Goal: Find specific page/section: Locate a particular part of the current website

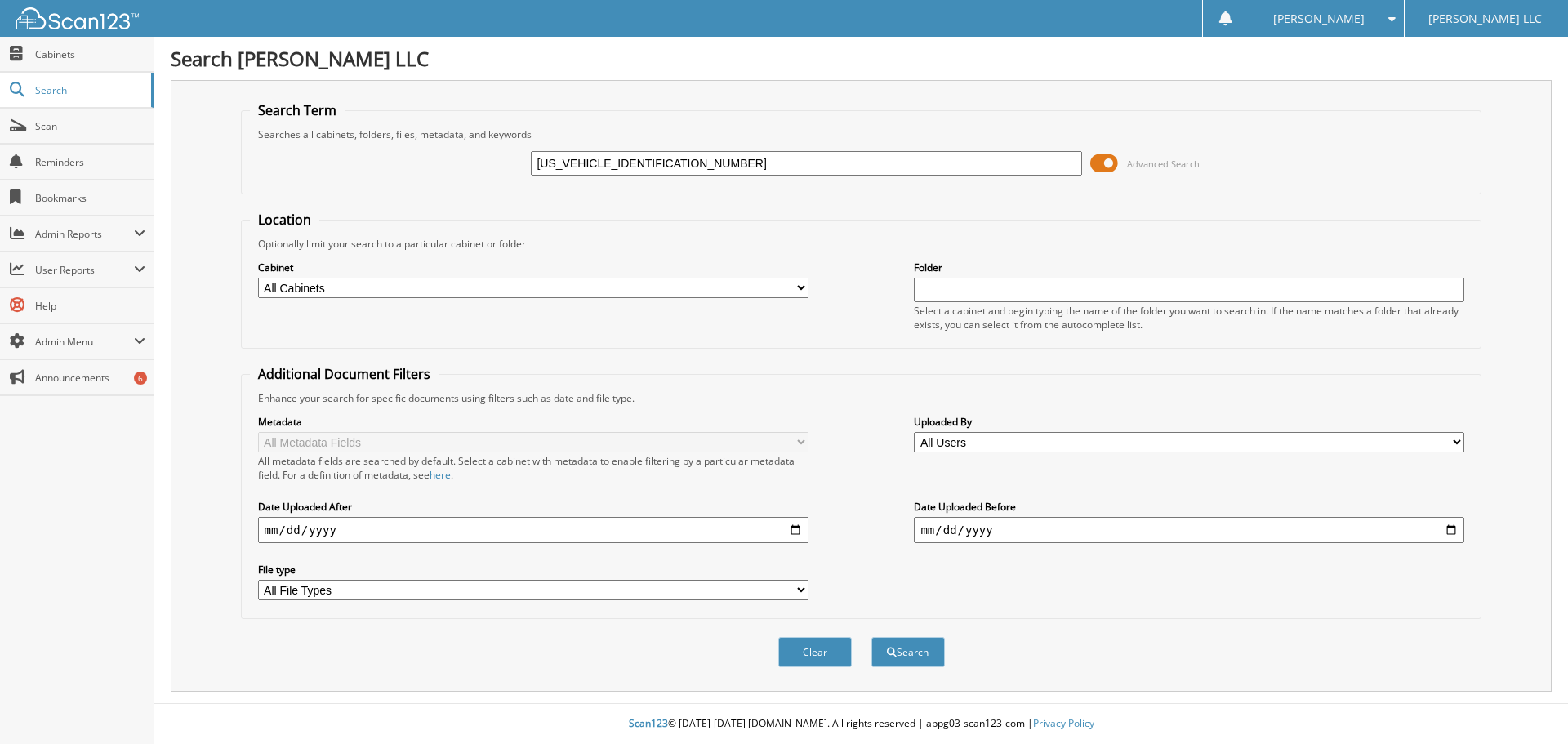
drag, startPoint x: 601, startPoint y: 164, endPoint x: 489, endPoint y: 168, distance: 112.1
click at [490, 168] on div "5LM5J7XC6MGL10722 Advanced Search" at bounding box center [861, 163] width 1224 height 44
type input "MGL10722"
click at [872, 637] on button "Search" at bounding box center [908, 652] width 73 height 30
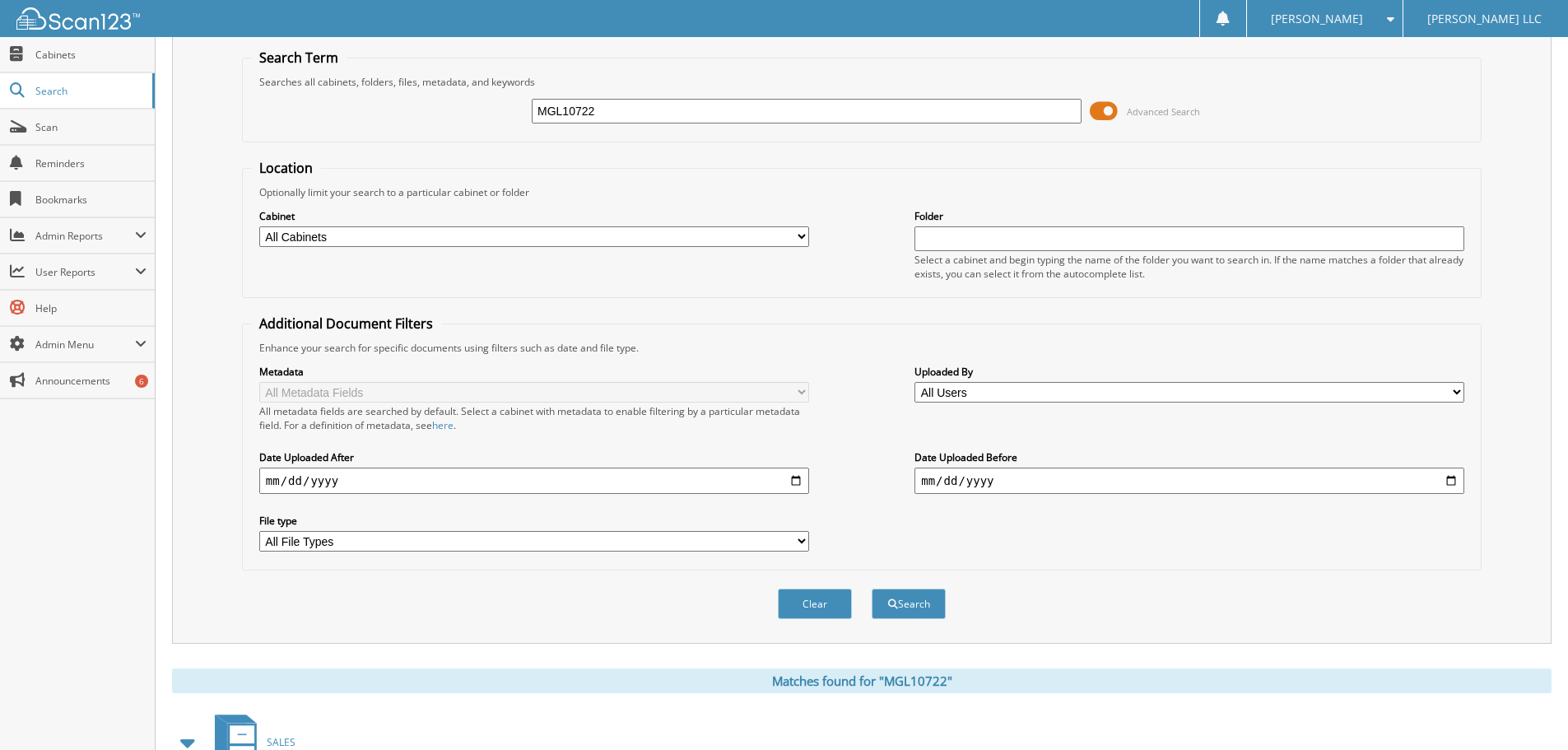
scroll to position [235, 0]
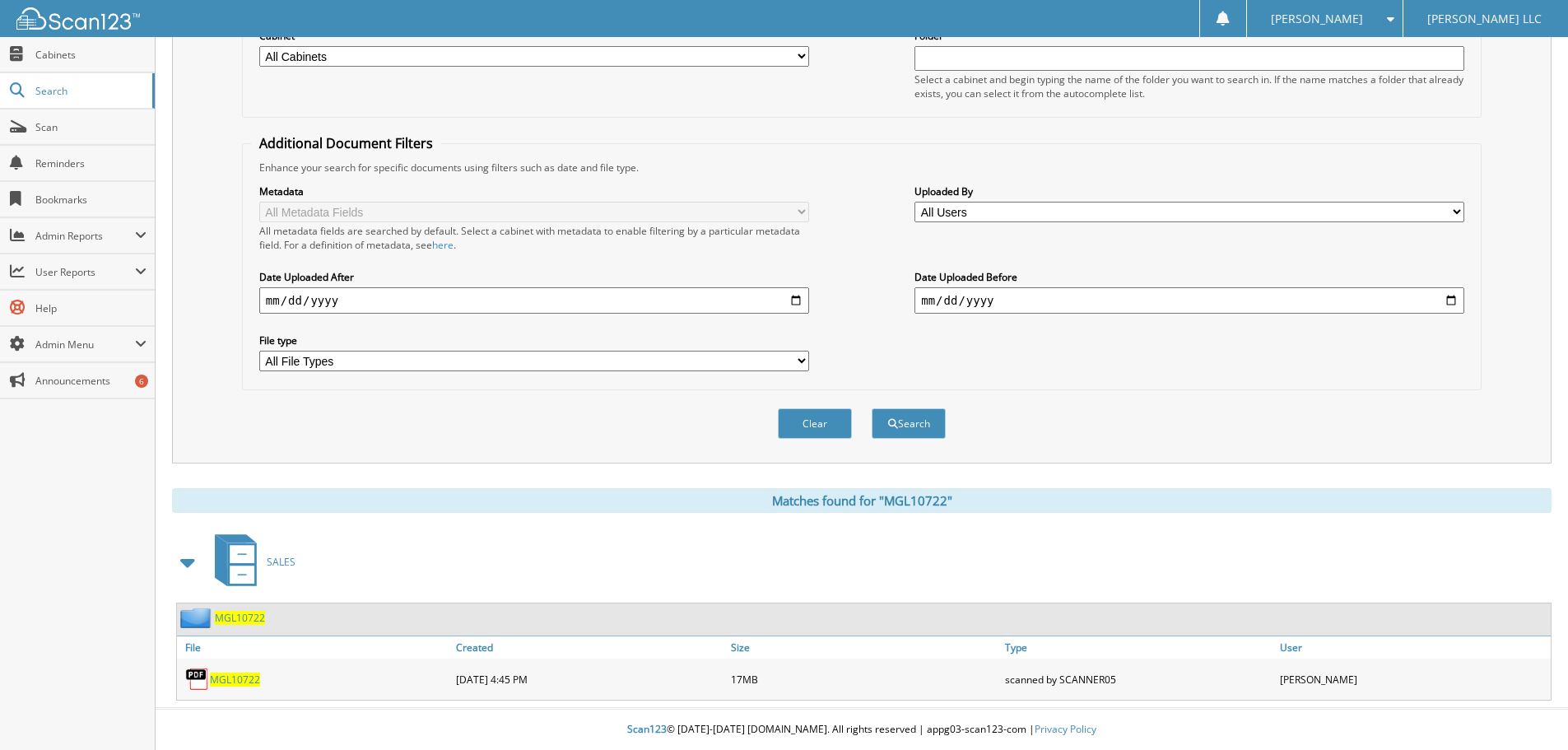
click at [238, 682] on span "MGL10722" at bounding box center [235, 679] width 50 height 14
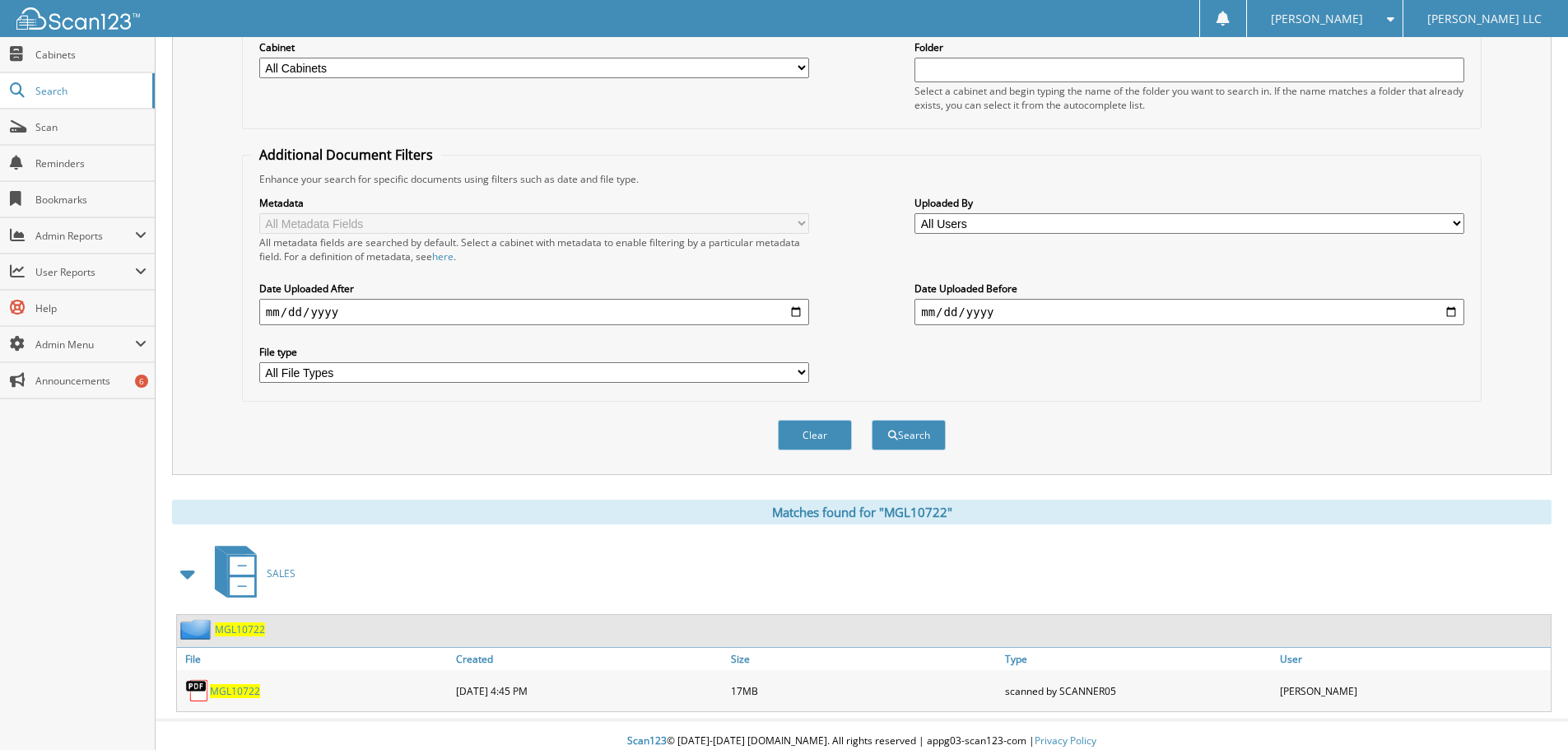
scroll to position [0, 0]
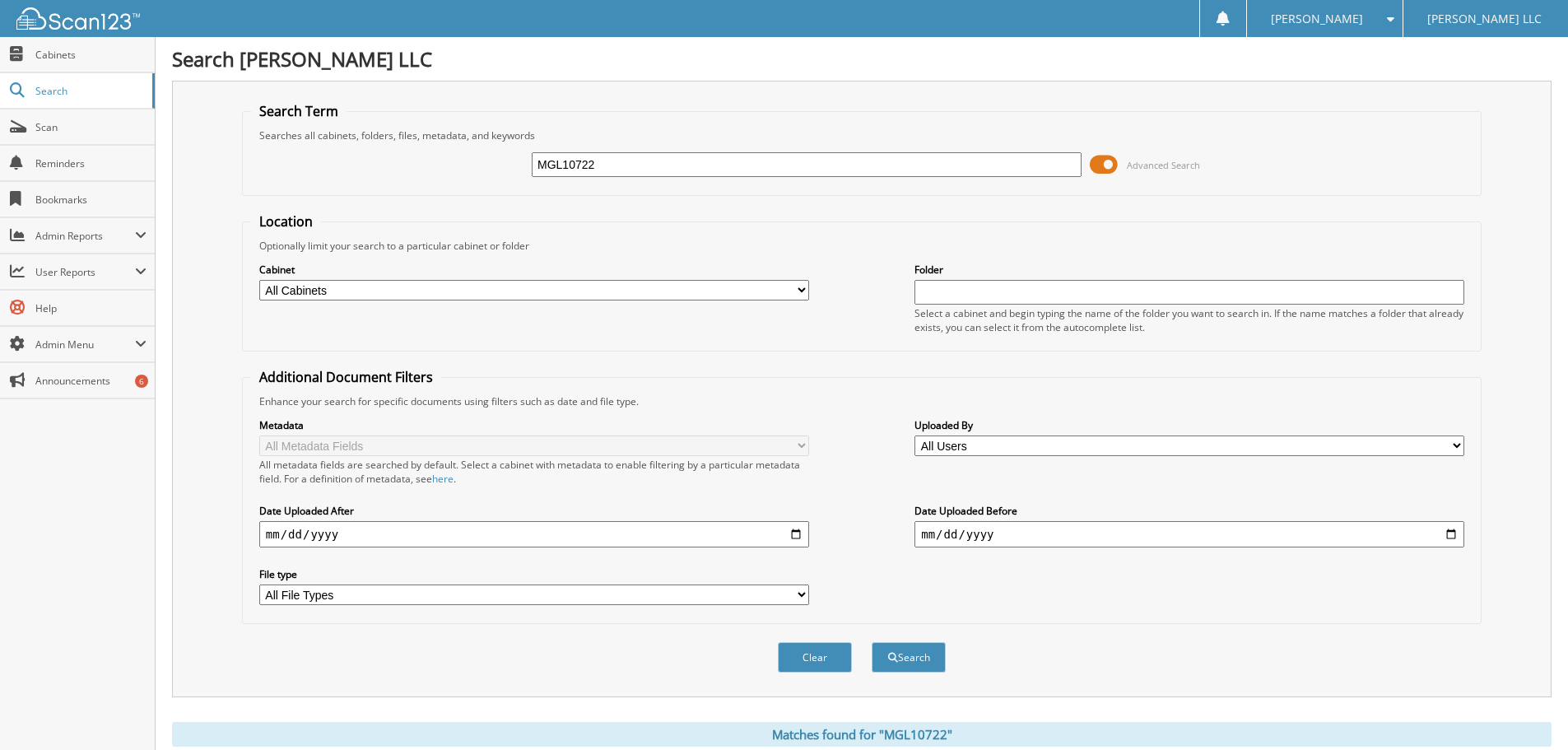
click at [632, 157] on input "MGL10722" at bounding box center [806, 165] width 549 height 25
paste input "1FMWK8HCXSGC68187"
drag, startPoint x: 608, startPoint y: 164, endPoint x: 61, endPoint y: 164, distance: 547.0
click at [61, 164] on body "Sean M. Settings Logout Pacifico Marple LLC Close Cabinets Search Scan" at bounding box center [784, 492] width 1568 height 984
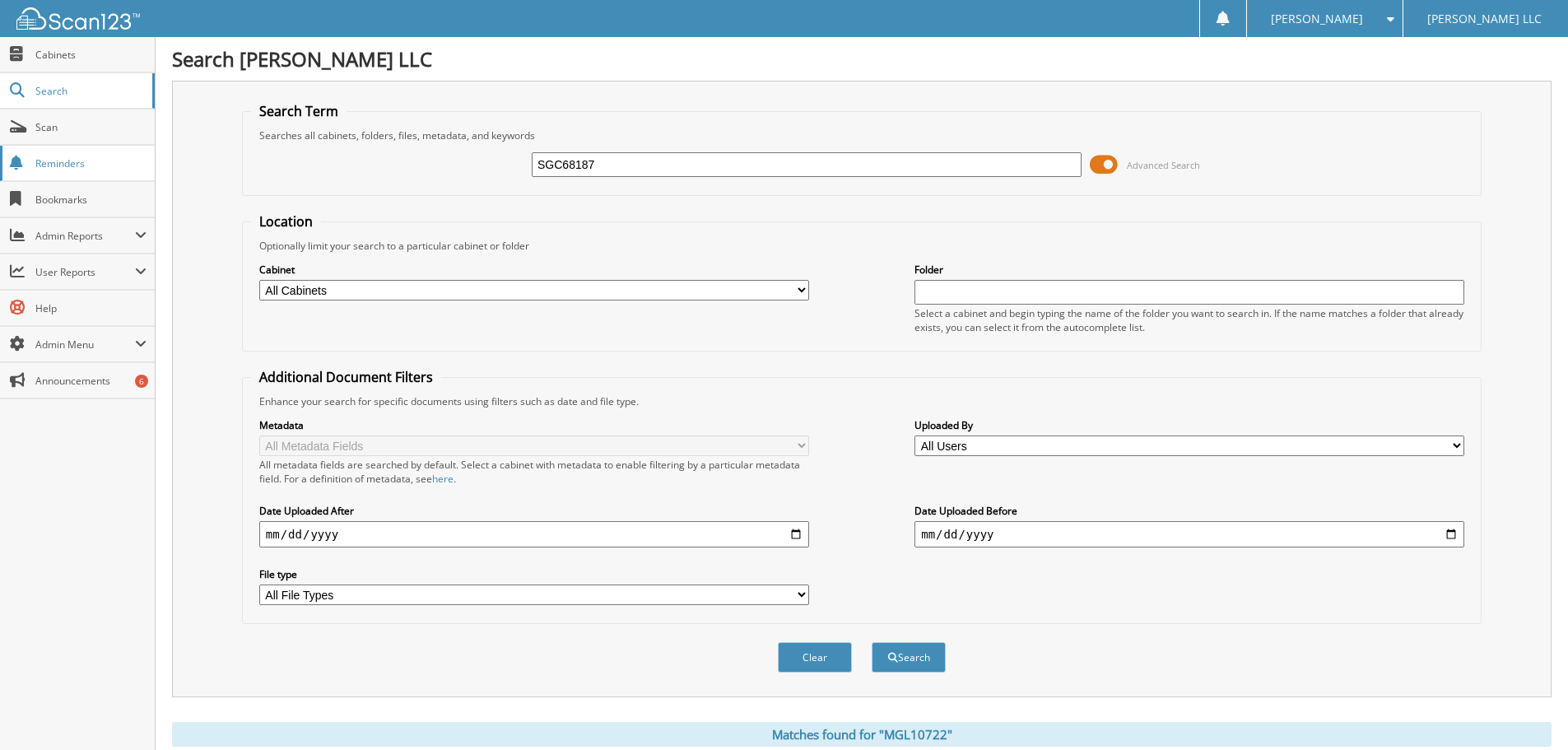
type input "SGC68187"
click at [872, 642] on button "Search" at bounding box center [909, 657] width 74 height 30
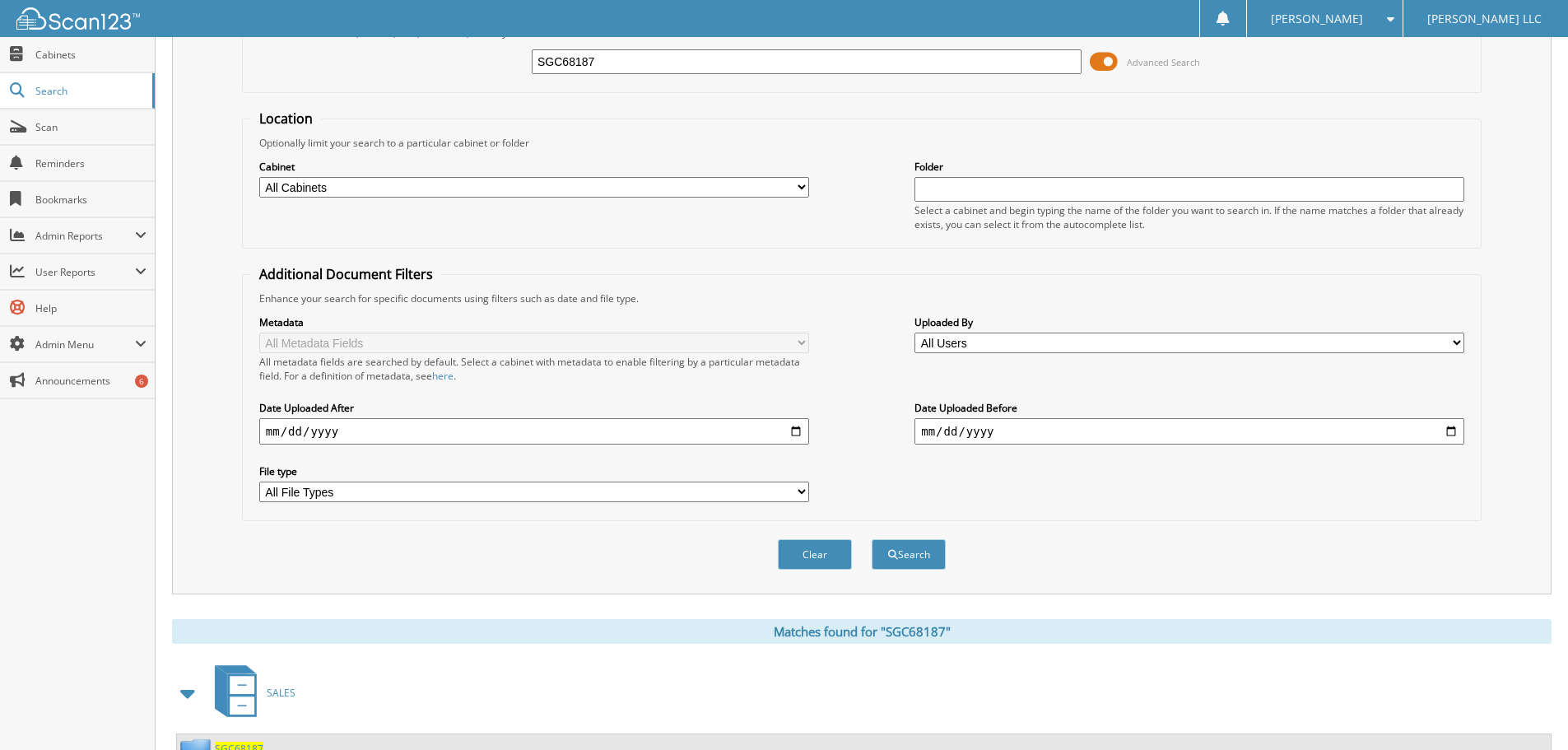
scroll to position [235, 0]
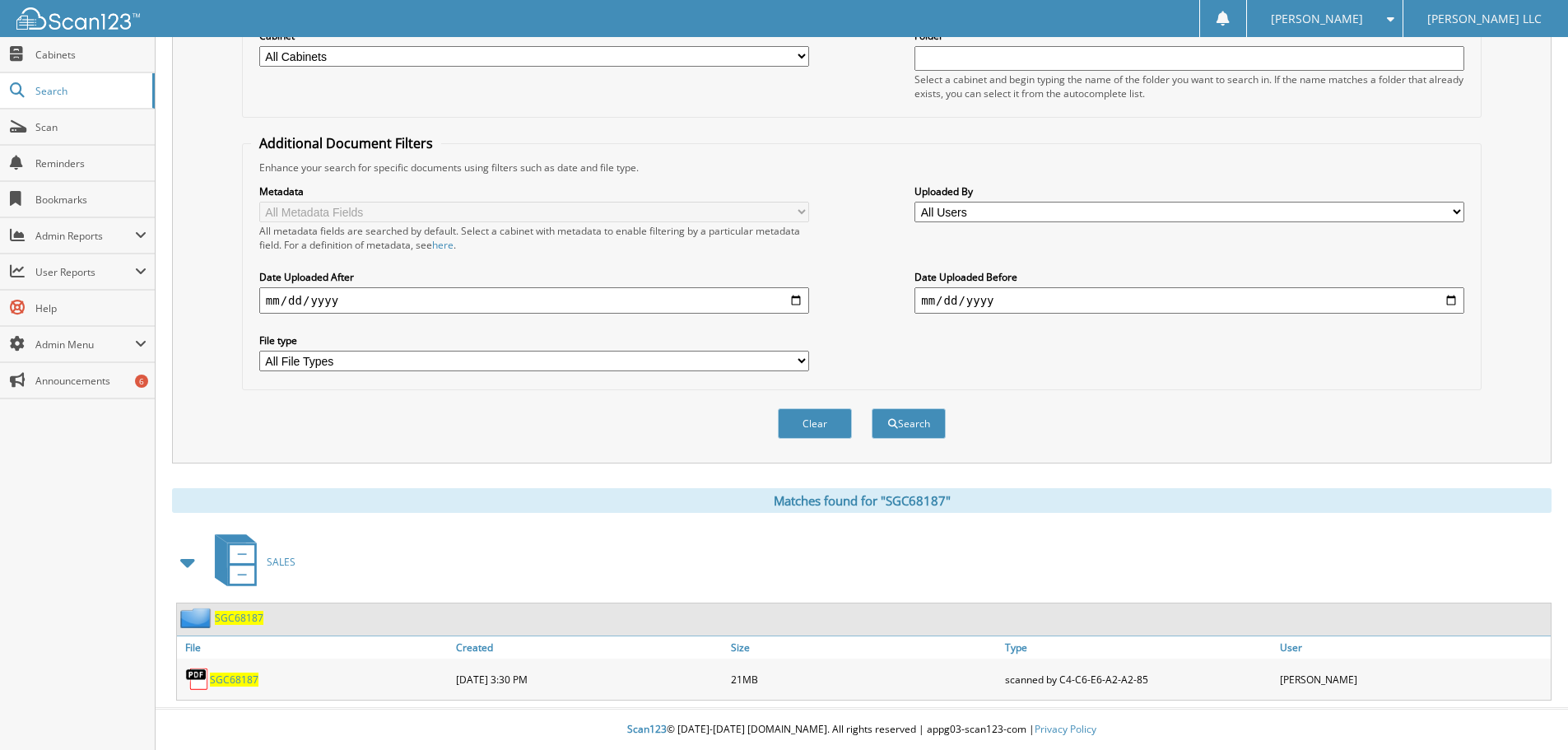
click at [231, 675] on span "SGC68187" at bounding box center [234, 679] width 48 height 14
